Goal: Check status

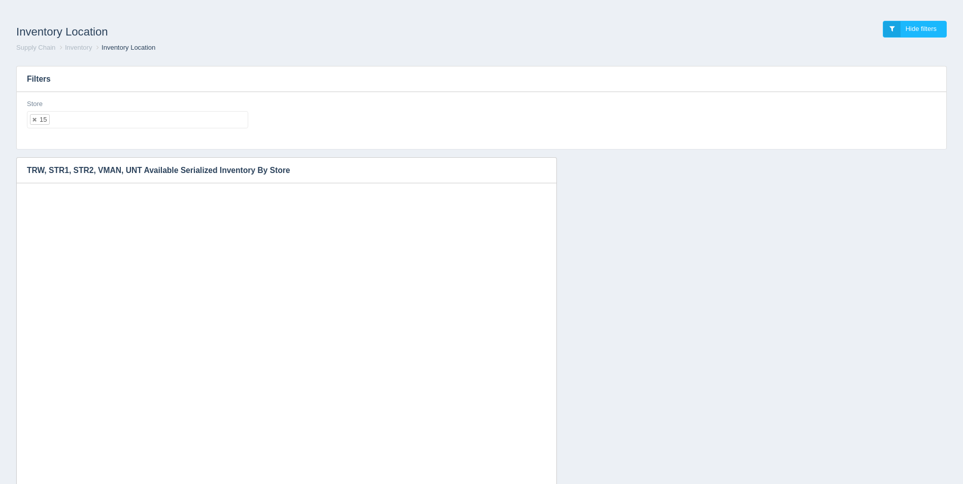
select select "15"
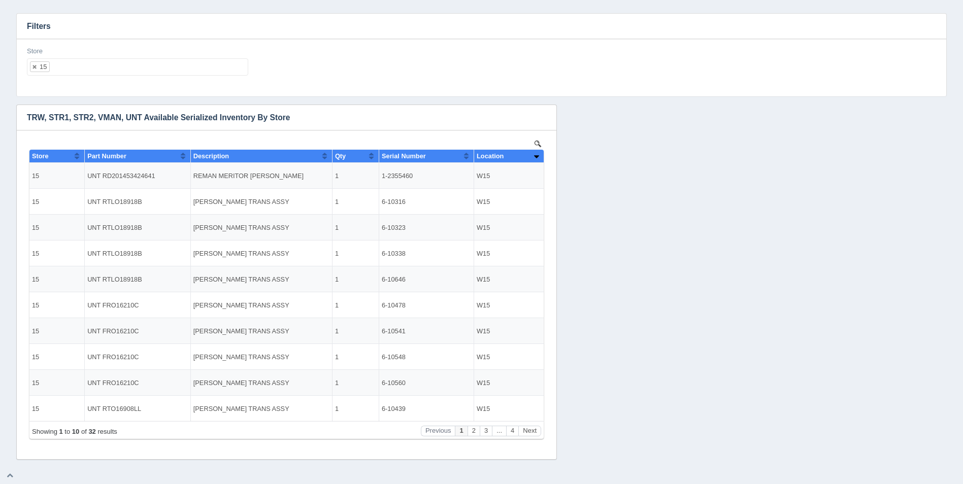
scroll to position [8, 0]
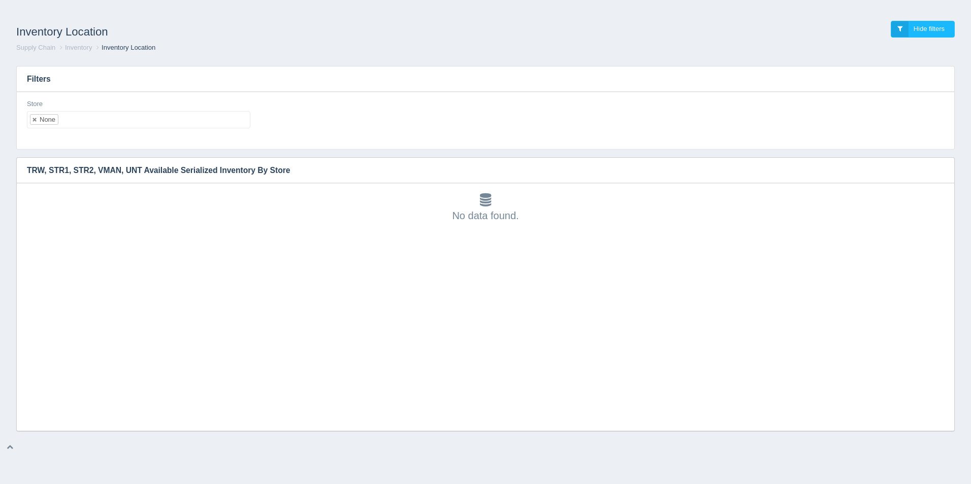
scroll to position [3, 0]
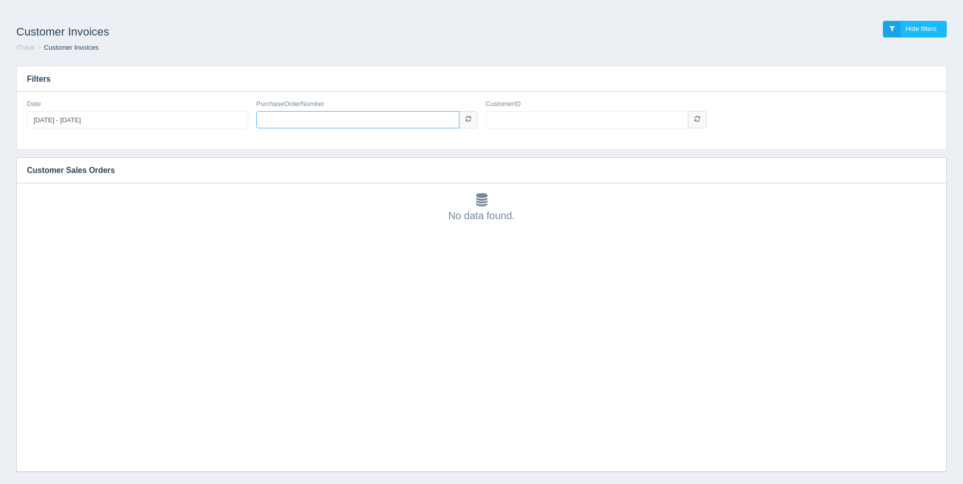
click at [371, 125] on input "PurchaseOrderNumber" at bounding box center [357, 119] width 203 height 17
paste input "pa100037706"
type input "pa100037706"
click at [557, 122] on input "CustomerID" at bounding box center [587, 119] width 203 height 17
type input "1007025"
